Goal: Task Accomplishment & Management: Manage account settings

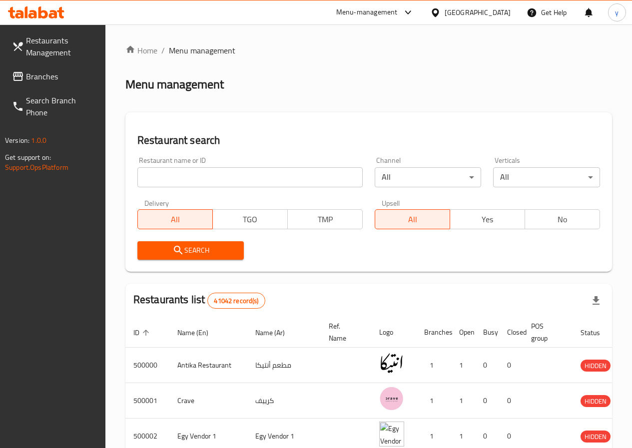
click at [496, 11] on div "[GEOGRAPHIC_DATA]" at bounding box center [478, 12] width 66 height 11
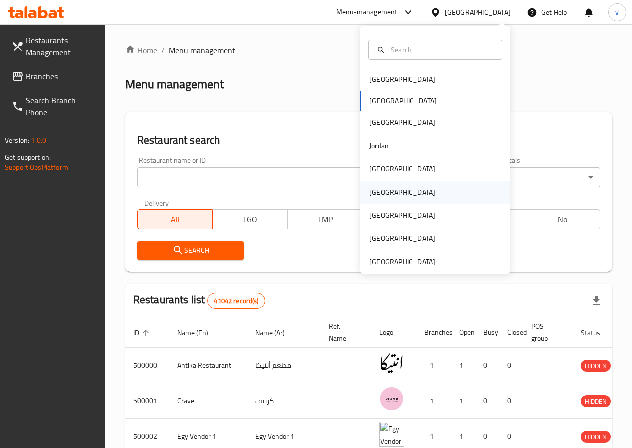
click at [415, 194] on div "[GEOGRAPHIC_DATA]" at bounding box center [435, 192] width 150 height 23
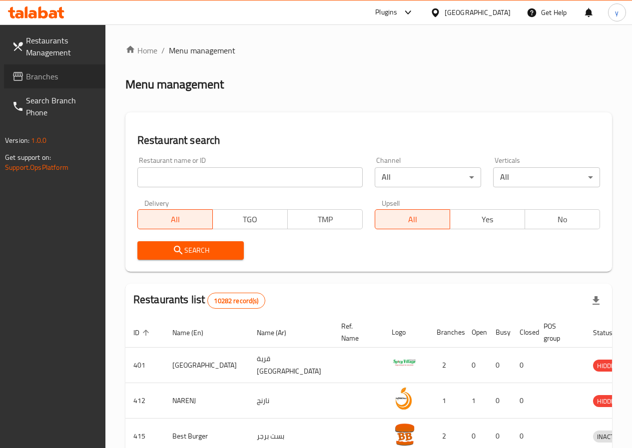
click at [30, 75] on span "Branches" at bounding box center [61, 76] width 71 height 12
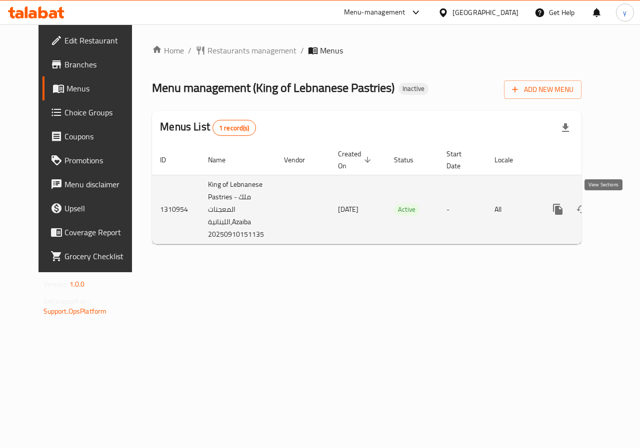
click at [618, 212] on link "enhanced table" at bounding box center [630, 209] width 24 height 24
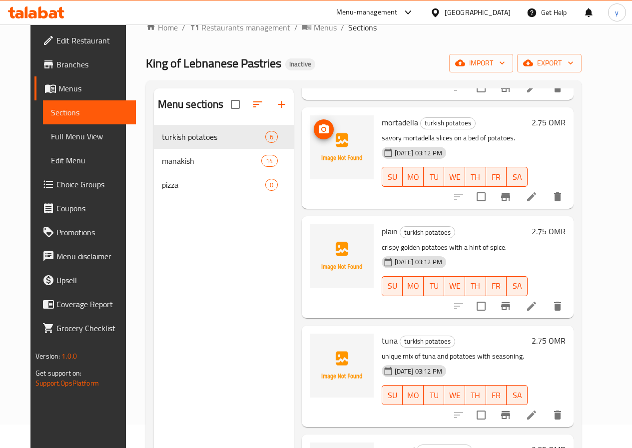
scroll to position [50, 0]
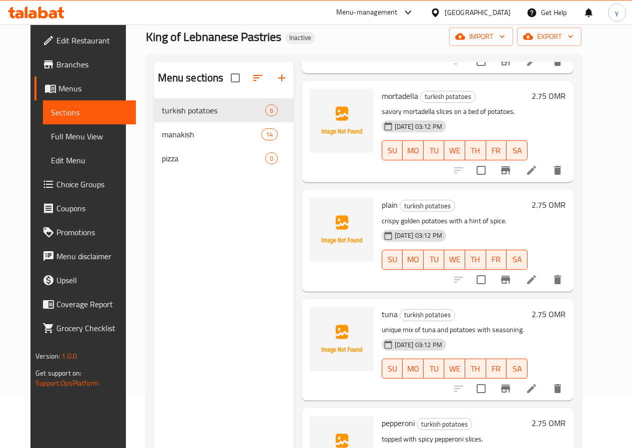
click at [56, 59] on span "Branches" at bounding box center [91, 64] width 71 height 12
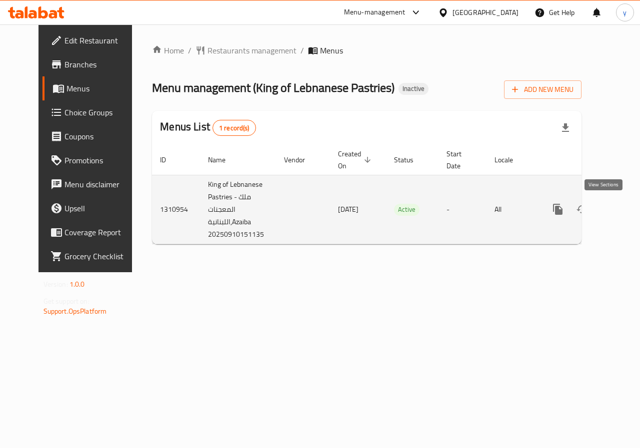
click at [625, 206] on icon "enhanced table" at bounding box center [629, 209] width 9 height 9
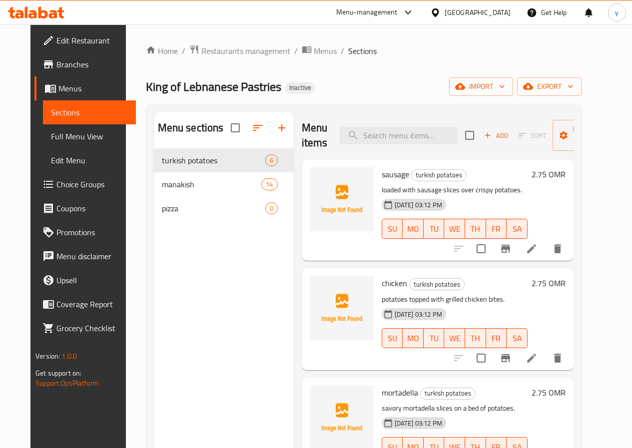
click at [66, 92] on span "Menus" at bounding box center [92, 88] width 69 height 12
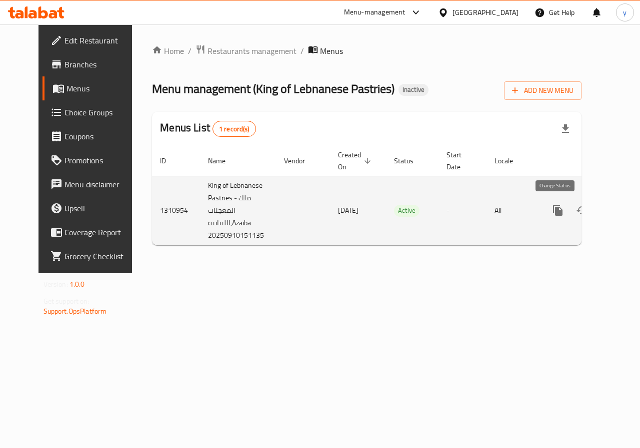
click at [576, 211] on icon "enhanced table" at bounding box center [582, 210] width 12 height 12
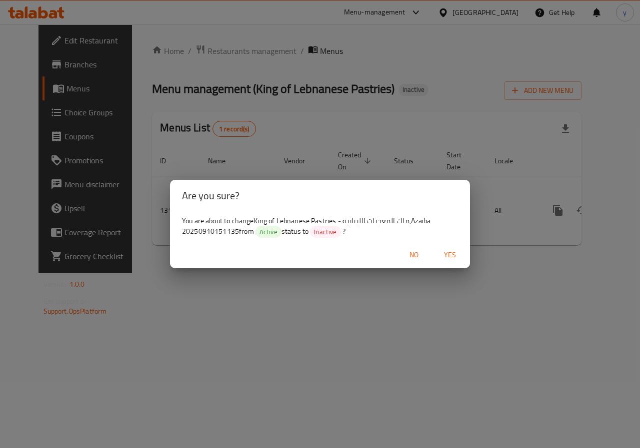
click at [448, 256] on span "Yes" at bounding box center [450, 255] width 24 height 12
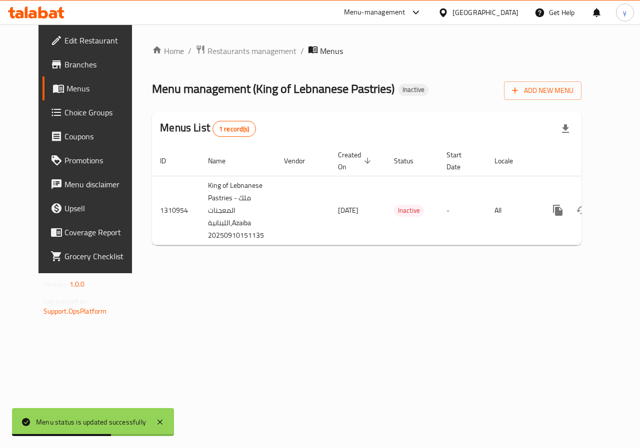
click at [64, 64] on span "Branches" at bounding box center [100, 64] width 73 height 12
